Goal: Information Seeking & Learning: Learn about a topic

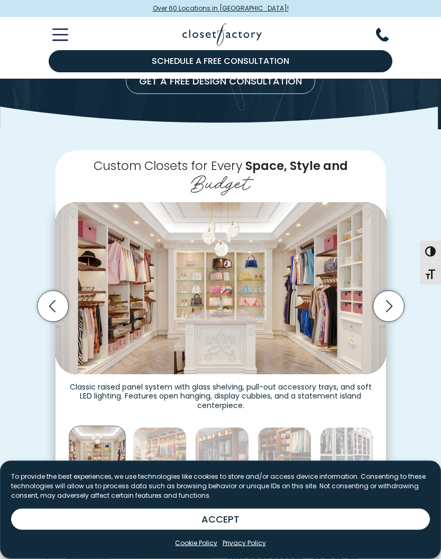
scroll to position [135, 0]
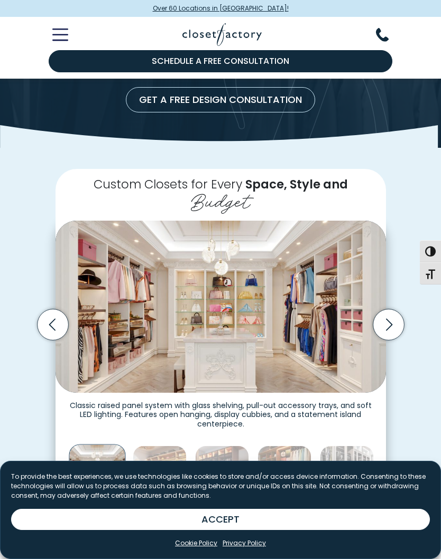
click at [381, 321] on icon "Next slide" at bounding box center [387, 325] width 31 height 31
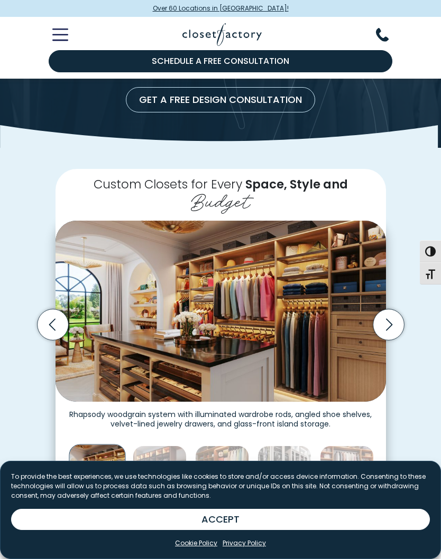
click at [386, 323] on icon "Next slide" at bounding box center [387, 325] width 31 height 31
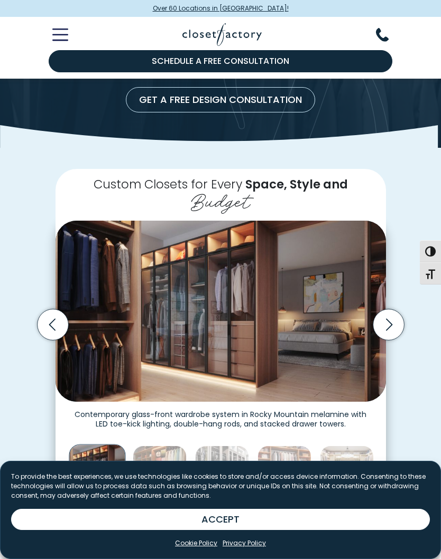
click at [396, 323] on icon "Next slide" at bounding box center [387, 325] width 31 height 31
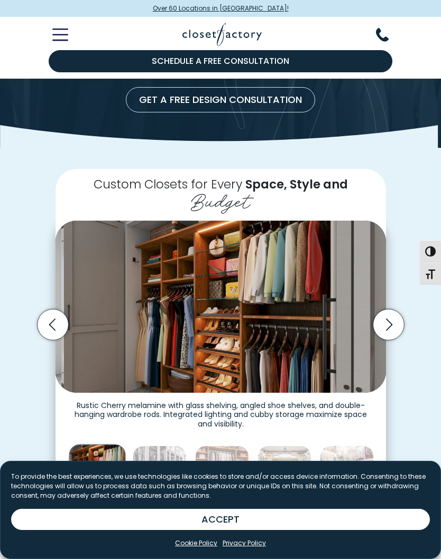
click at [392, 321] on icon "Next slide" at bounding box center [387, 325] width 31 height 31
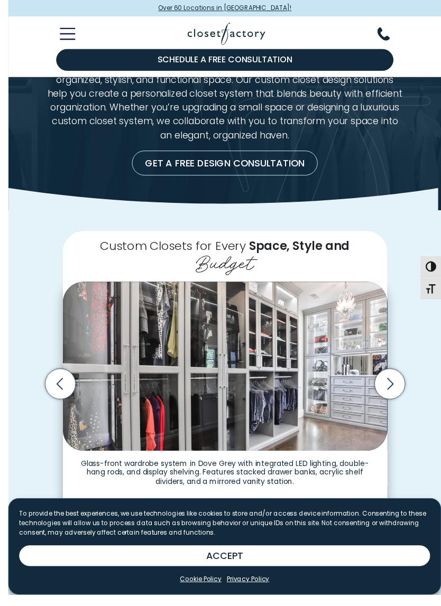
scroll to position [86, 0]
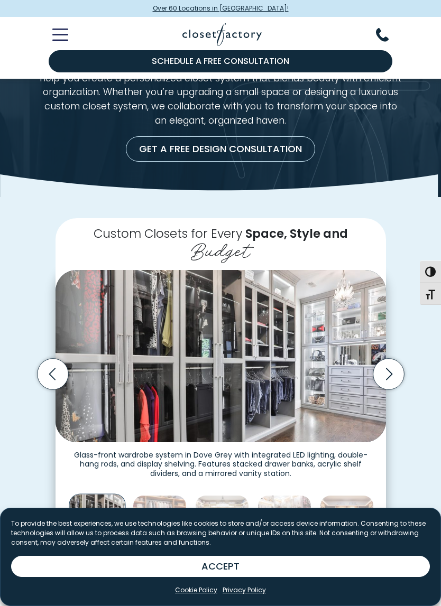
click at [389, 368] on icon "Next slide" at bounding box center [387, 374] width 31 height 31
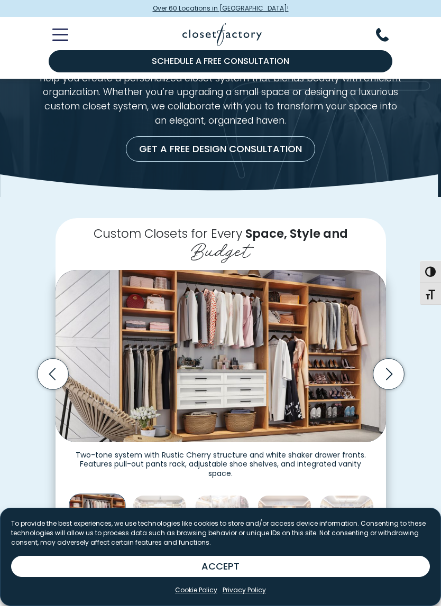
click at [387, 359] on icon "Next slide" at bounding box center [387, 374] width 31 height 31
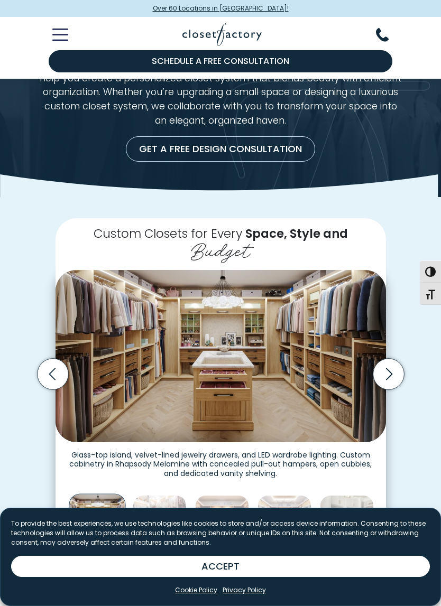
click at [387, 362] on icon "Next slide" at bounding box center [387, 374] width 31 height 31
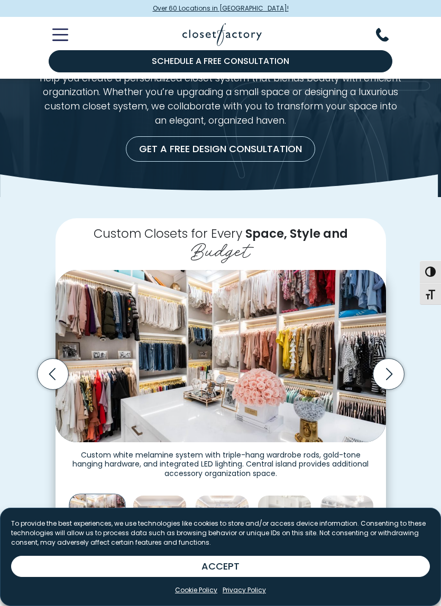
click at [386, 366] on icon "Next slide" at bounding box center [387, 374] width 31 height 31
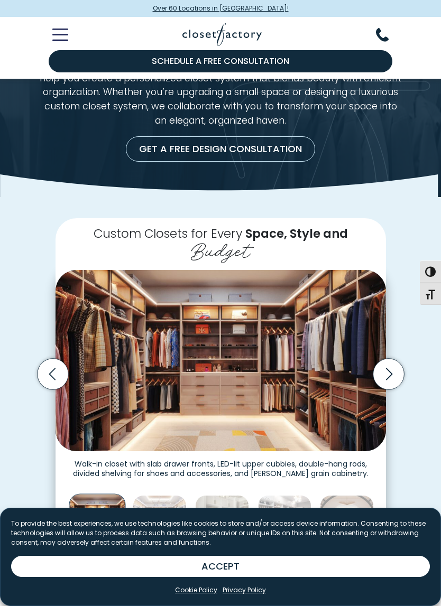
click at [390, 366] on icon "Next slide" at bounding box center [387, 374] width 31 height 31
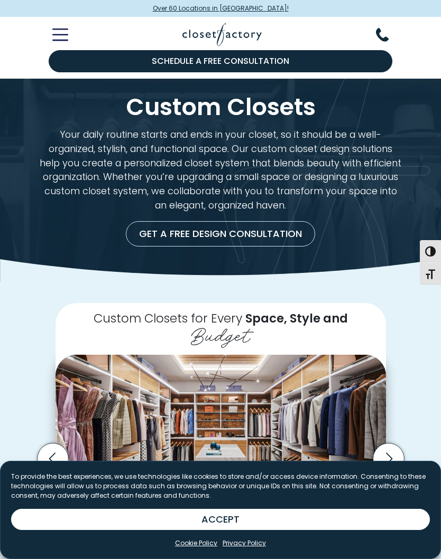
scroll to position [0, 0]
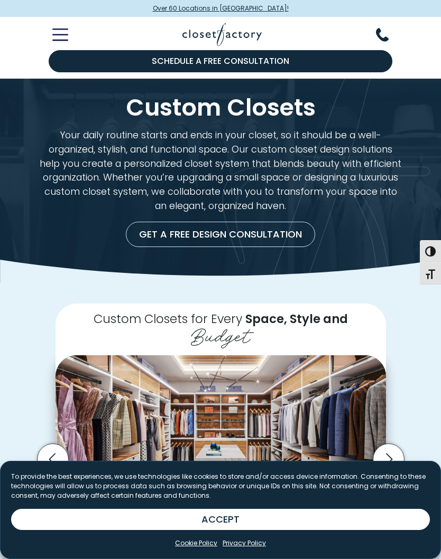
click at [57, 39] on icon "Toggle Mobile Menu" at bounding box center [60, 35] width 16 height 12
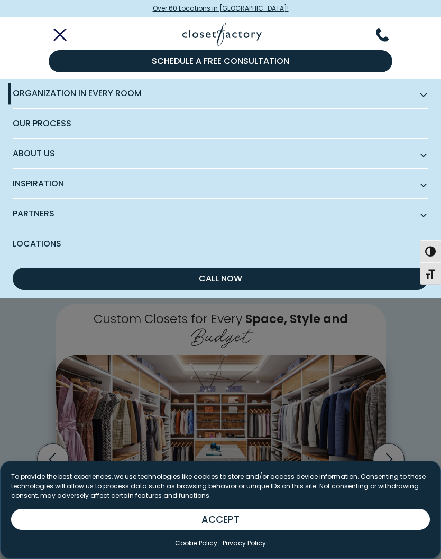
click at [276, 197] on span "Inspiration" at bounding box center [220, 184] width 415 height 30
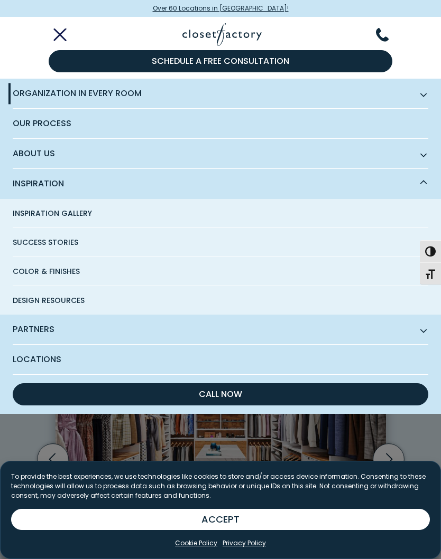
click at [80, 214] on span "Inspiration Gallery" at bounding box center [52, 213] width 79 height 29
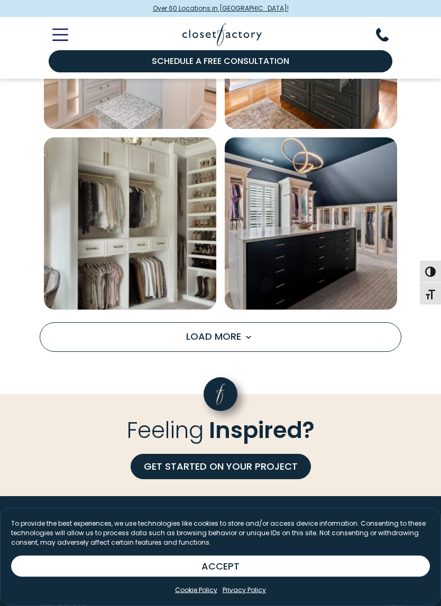
scroll to position [1542, 0]
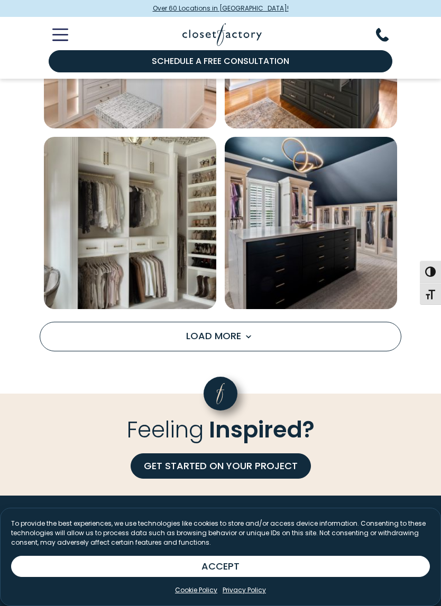
click at [236, 333] on span "Load More" at bounding box center [220, 335] width 69 height 13
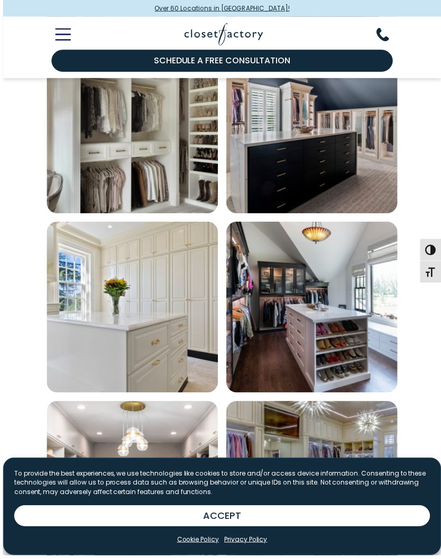
scroll to position [1667, 0]
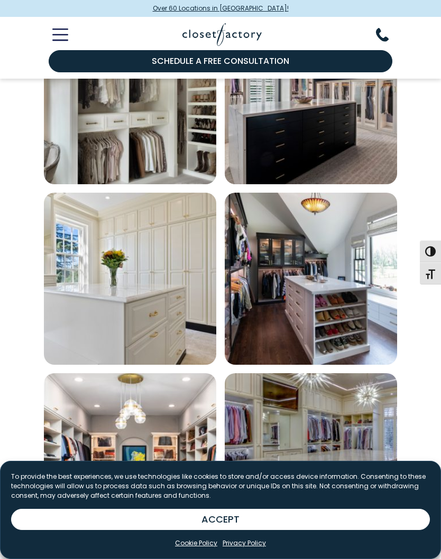
click at [324, 296] on img "Open inspiration gallery to preview enlarged image" at bounding box center [310, 279] width 172 height 172
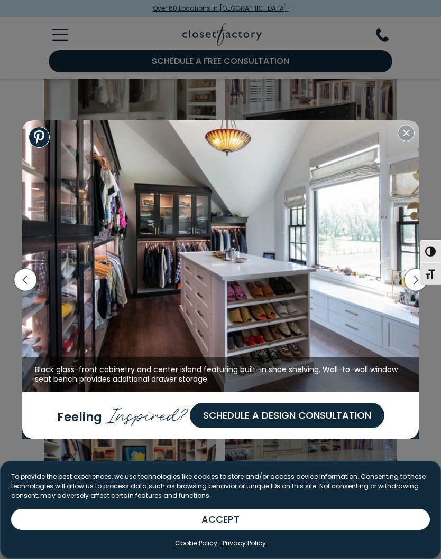
click at [352, 305] on img at bounding box center [220, 256] width 397 height 272
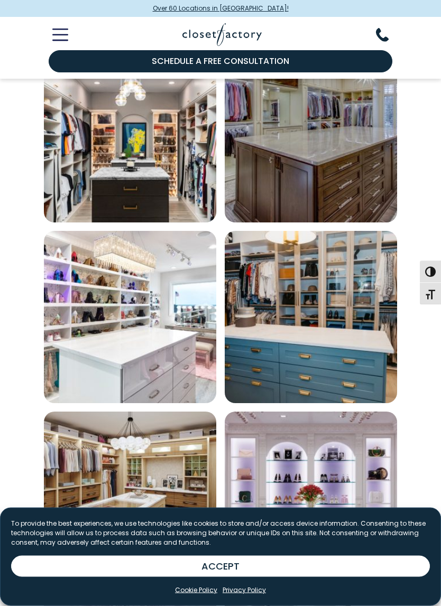
scroll to position [1990, 0]
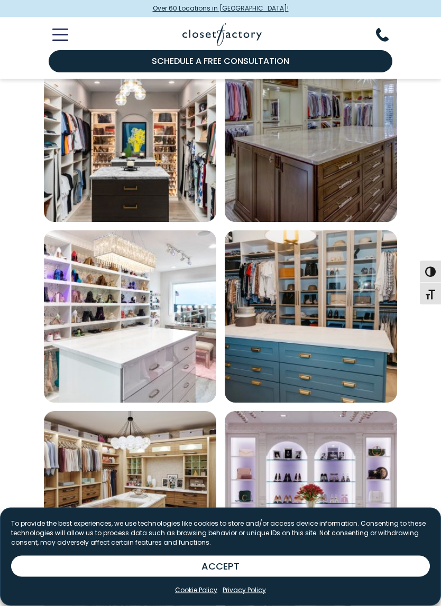
click at [345, 310] on img "Open inspiration gallery to preview enlarged image" at bounding box center [310, 317] width 172 height 172
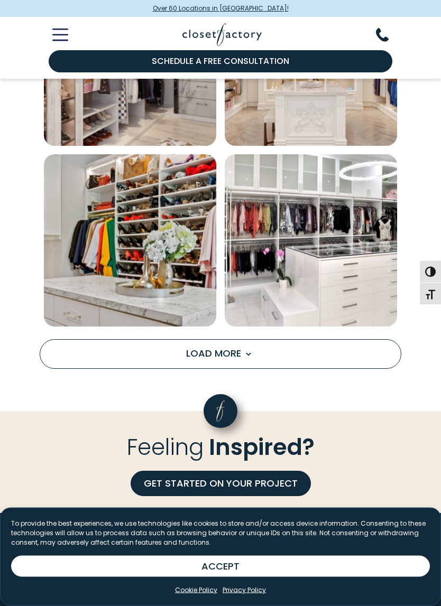
scroll to position [2970, 0]
click at [335, 344] on button "Load More" at bounding box center [220, 354] width 361 height 30
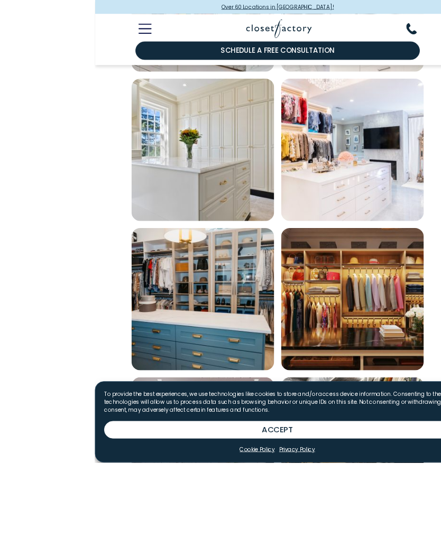
scroll to position [3276, 0]
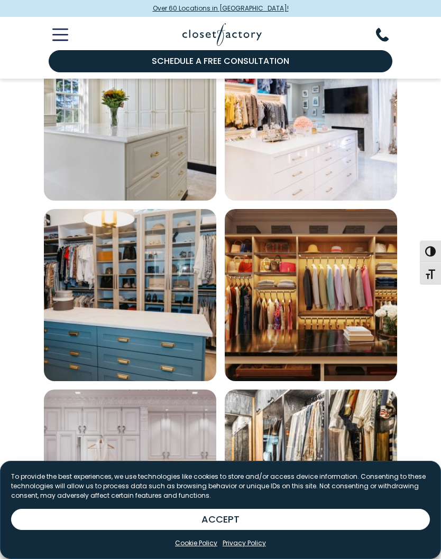
click at [200, 273] on img "Open inspiration gallery to preview enlarged image" at bounding box center [130, 295] width 172 height 172
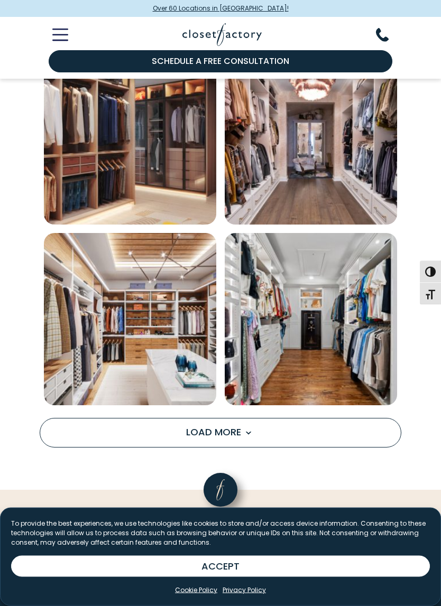
scroll to position [4337, 0]
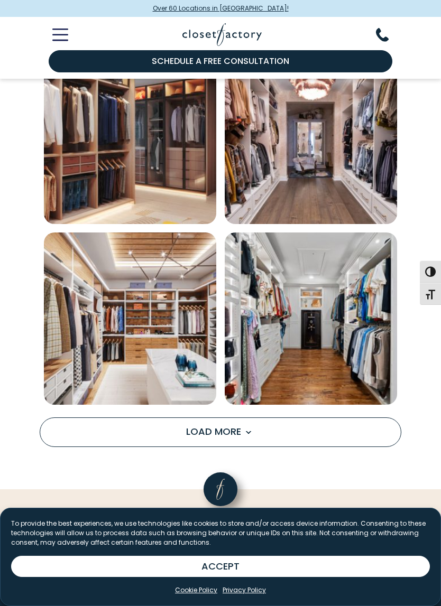
click at [283, 429] on button "Load More" at bounding box center [220, 432] width 361 height 30
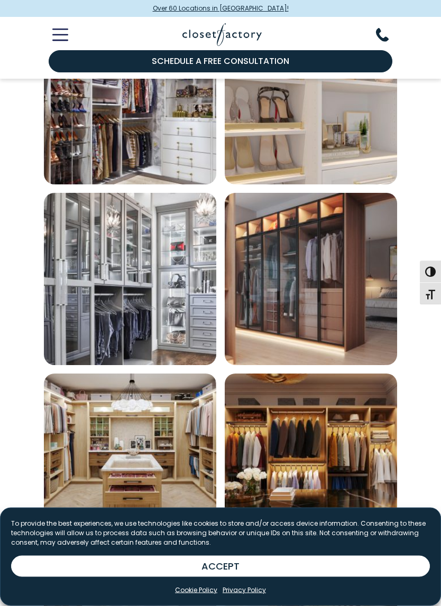
scroll to position [5117, 0]
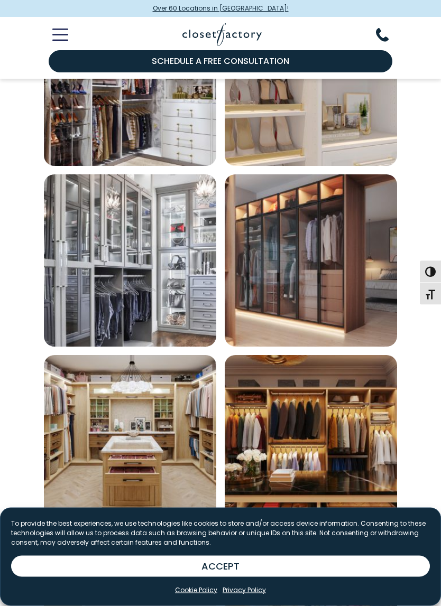
click at [342, 303] on img "Open inspiration gallery to preview enlarged image" at bounding box center [310, 261] width 172 height 172
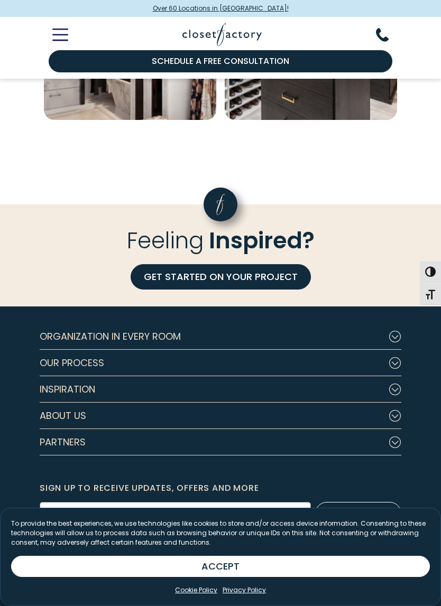
scroll to position [6078, 0]
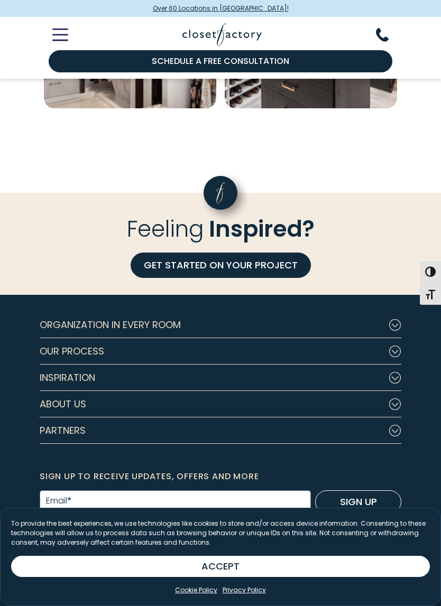
click at [392, 401] on icon "Footer Subnav Button - About Us" at bounding box center [394, 404] width 13 height 12
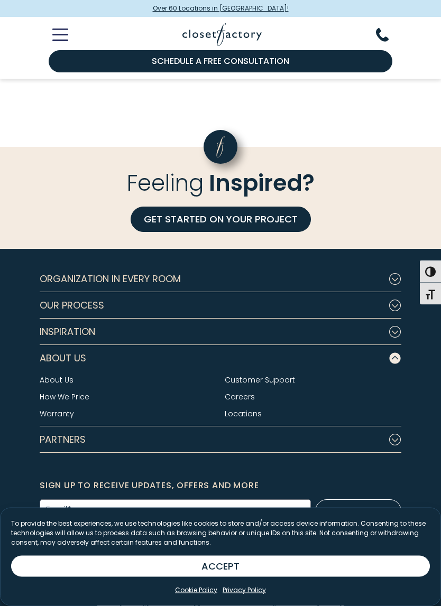
scroll to position [6125, 0]
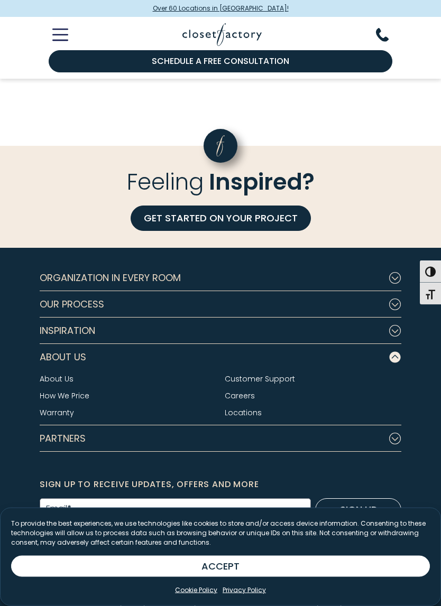
click at [85, 396] on link "How We Price" at bounding box center [65, 396] width 50 height 11
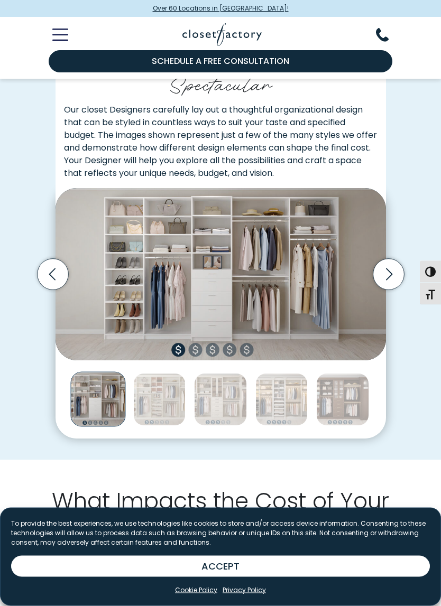
scroll to position [190, 0]
click at [250, 345] on img "Thumbnail Gallery" at bounding box center [220, 274] width 330 height 172
click at [195, 343] on img "Thumbnail Gallery" at bounding box center [220, 274] width 330 height 172
click at [392, 267] on icon "Next slide" at bounding box center [387, 274] width 31 height 31
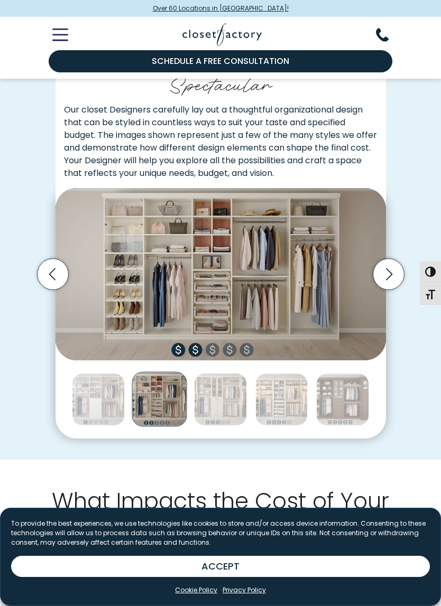
click at [397, 273] on icon "Next slide" at bounding box center [387, 274] width 31 height 31
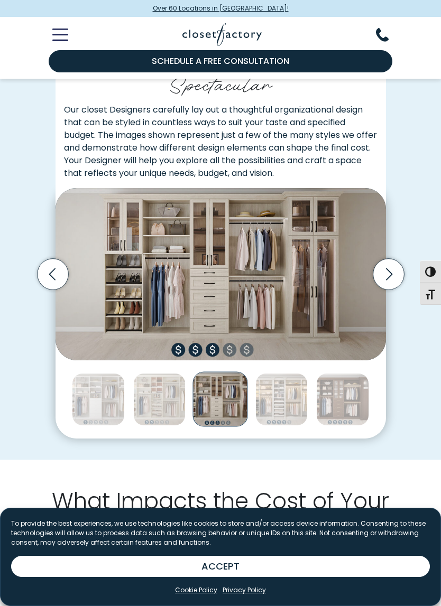
click at [398, 271] on icon "Next slide" at bounding box center [387, 274] width 31 height 31
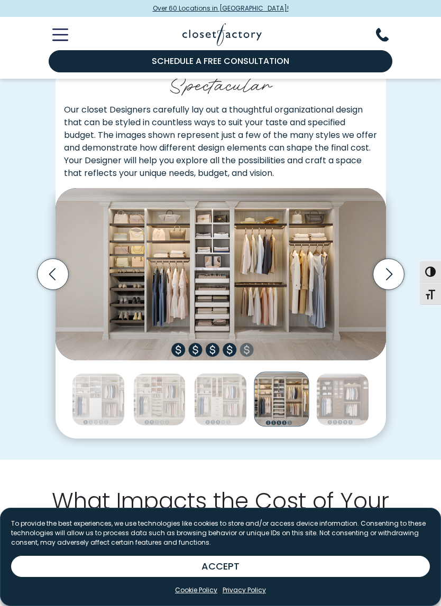
click at [401, 270] on icon "Next slide" at bounding box center [387, 274] width 31 height 31
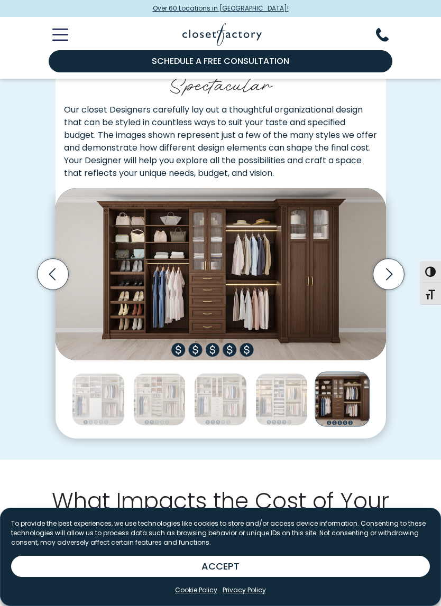
click at [53, 266] on icon "Previous slide" at bounding box center [52, 274] width 31 height 31
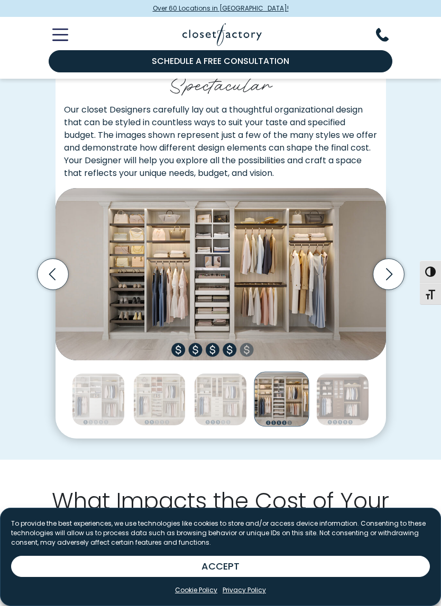
click at [390, 263] on icon "Next slide" at bounding box center [387, 274] width 31 height 31
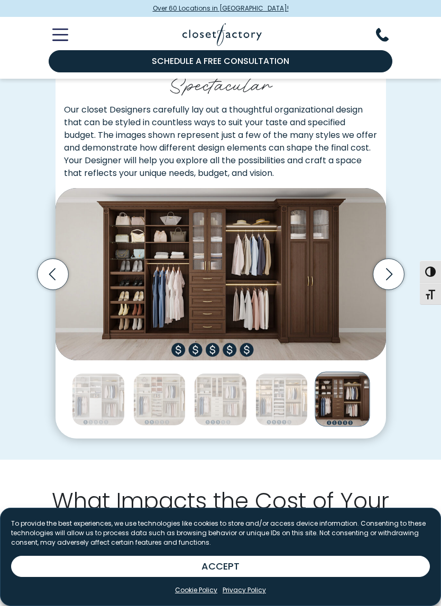
click at [50, 270] on icon "Previous slide" at bounding box center [52, 274] width 6 height 12
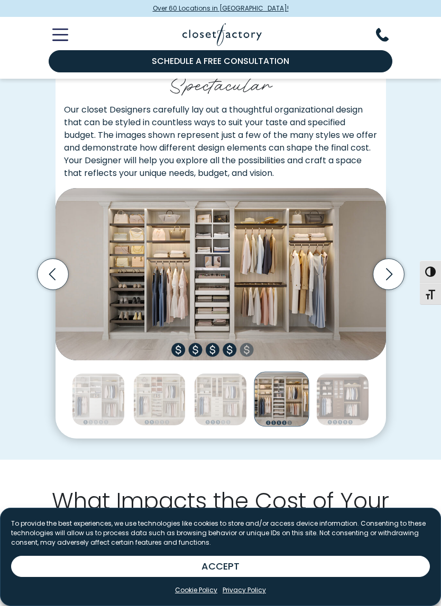
click at [52, 274] on icon "Previous slide" at bounding box center [52, 274] width 6 height 12
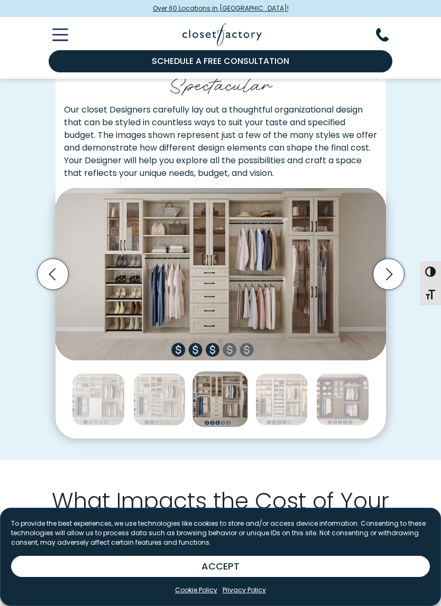
click at [53, 274] on icon "Previous slide" at bounding box center [52, 274] width 31 height 31
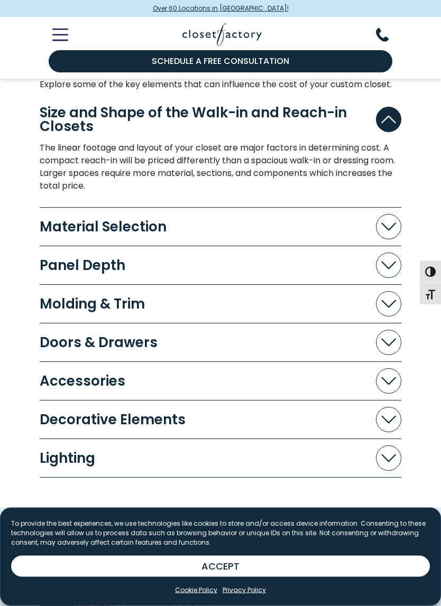
click at [364, 216] on button "Material Selection" at bounding box center [220, 226] width 361 height 25
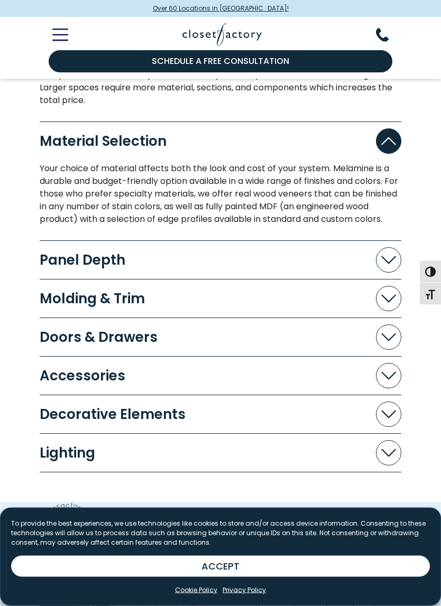
scroll to position [890, 0]
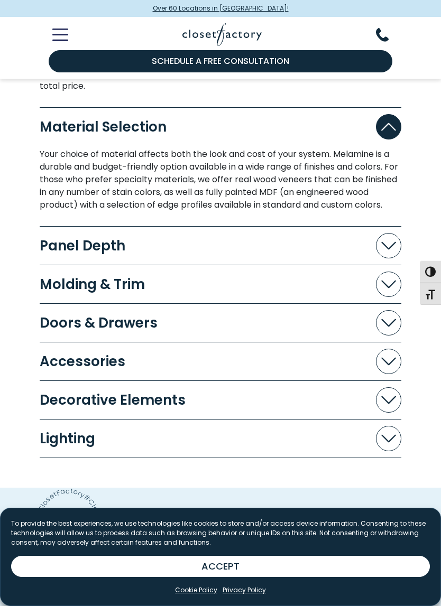
click at [333, 258] on button "Panel Depth" at bounding box center [220, 245] width 361 height 25
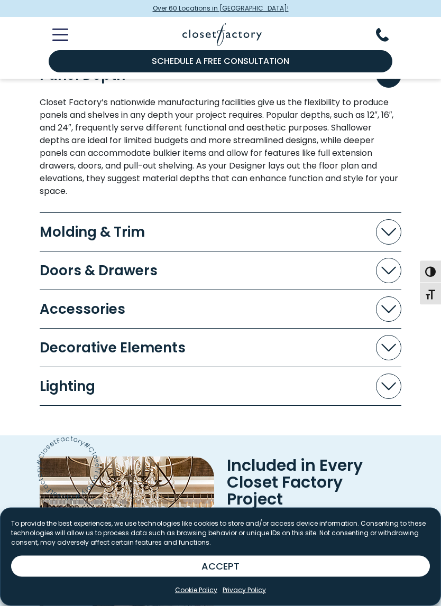
scroll to position [1061, 0]
click at [306, 281] on button "Doors & Drawers" at bounding box center [220, 270] width 361 height 25
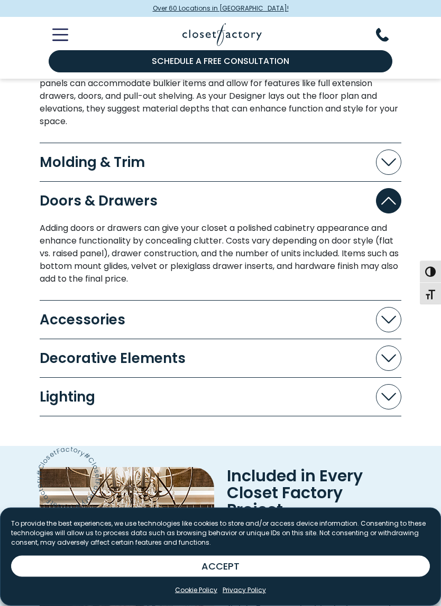
scroll to position [1177, 0]
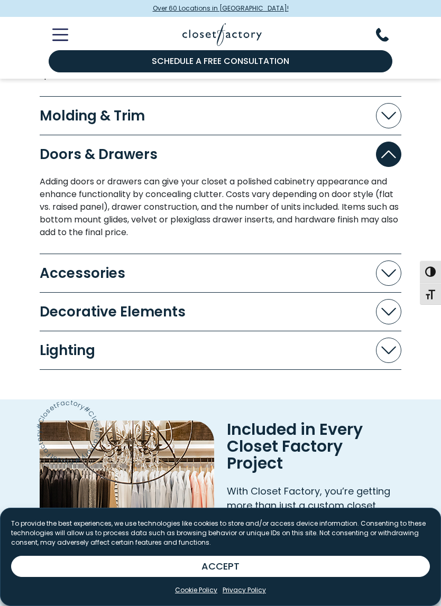
click at [306, 276] on button "Accessories" at bounding box center [220, 272] width 361 height 25
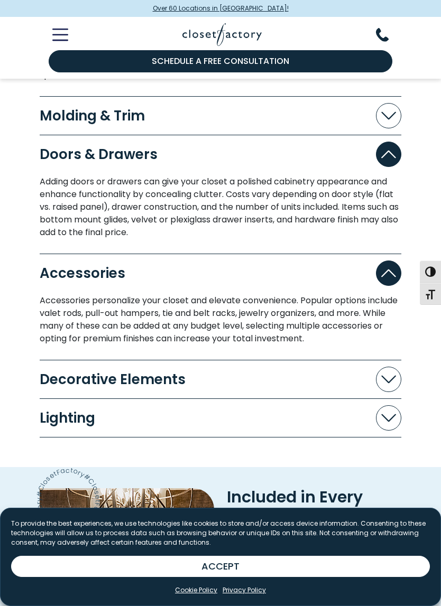
click at [288, 391] on button "Decorative Elements" at bounding box center [220, 379] width 361 height 25
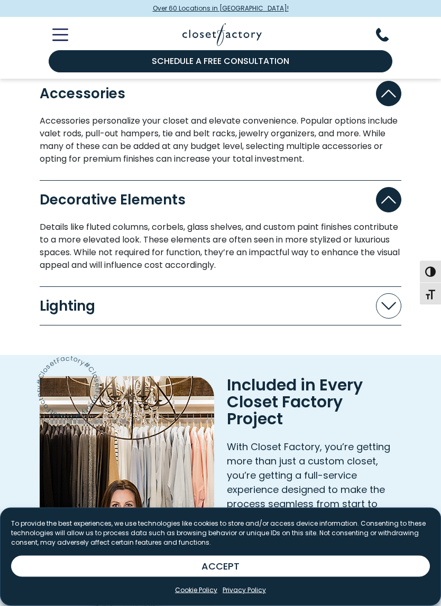
scroll to position [1356, 0]
click at [293, 319] on button "Lighting" at bounding box center [220, 305] width 361 height 25
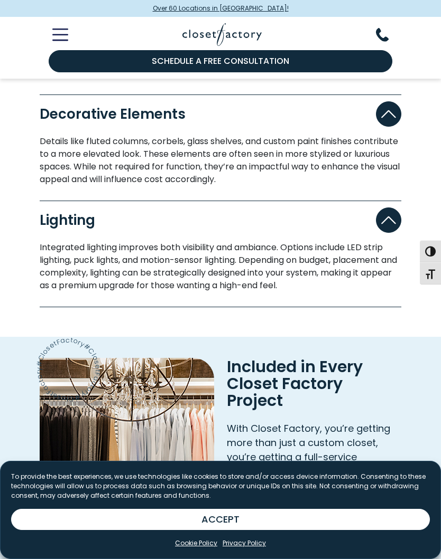
scroll to position [1421, 0]
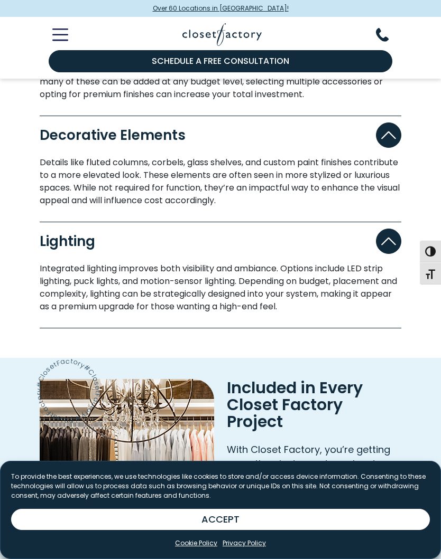
click at [62, 33] on icon "Toggle Mobile Menu" at bounding box center [60, 35] width 16 height 12
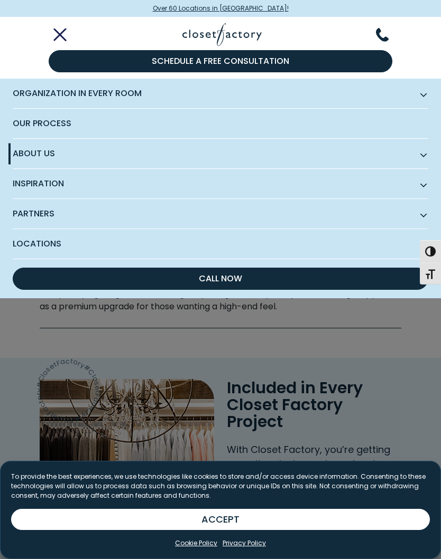
click at [287, 244] on span "Locations" at bounding box center [220, 244] width 415 height 30
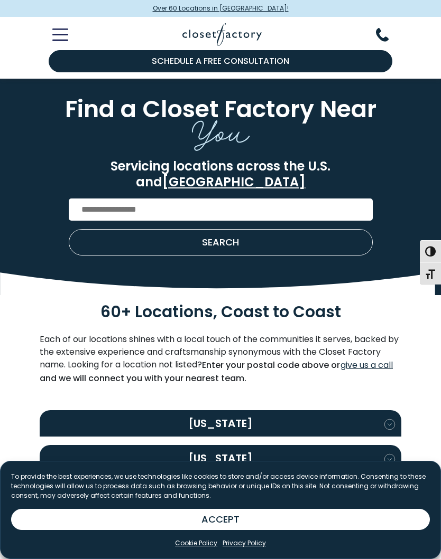
click at [283, 199] on input "Enter Postal Code" at bounding box center [221, 210] width 304 height 22
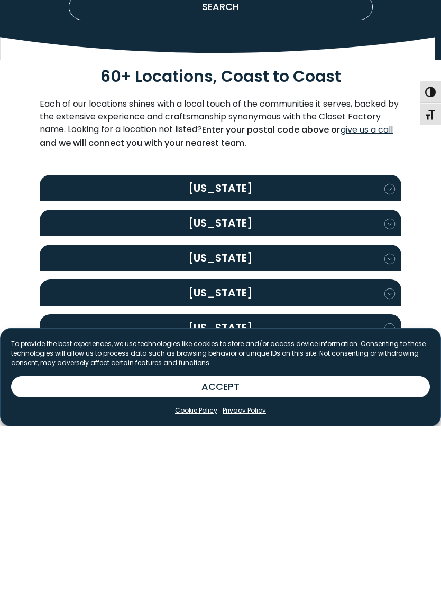
click at [277, 459] on h2 "California" at bounding box center [220, 472] width 361 height 26
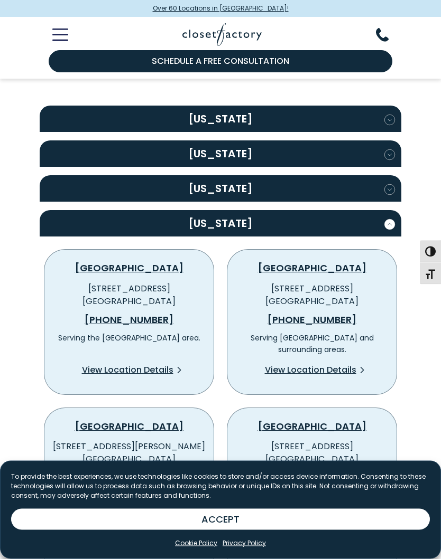
scroll to position [305, 0]
click at [154, 364] on span "View Location Details" at bounding box center [127, 370] width 91 height 13
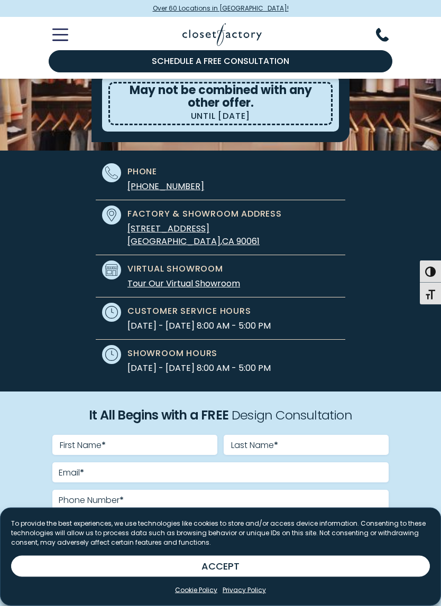
scroll to position [191, 0]
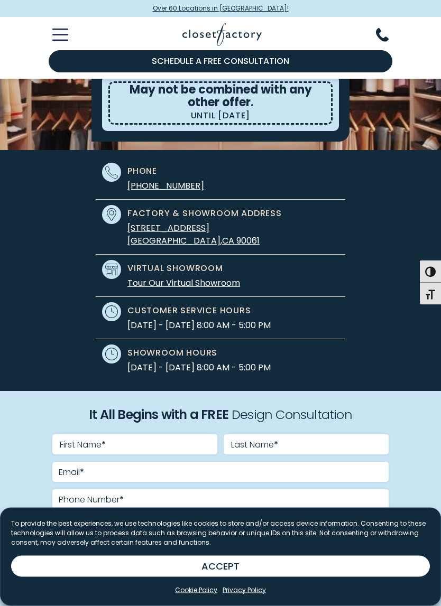
click at [220, 284] on link "Tour Our Virtual Showroom" at bounding box center [183, 283] width 113 height 12
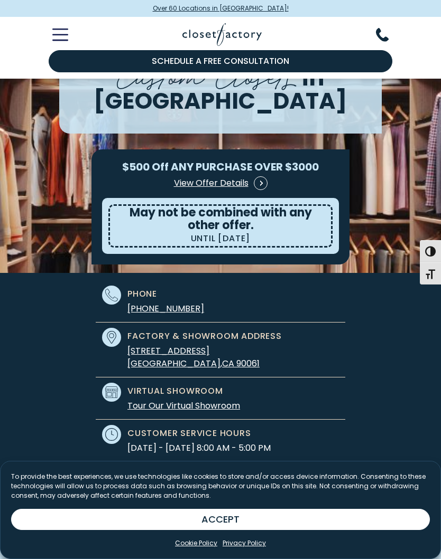
scroll to position [0, 0]
